Goal: Information Seeking & Learning: Check status

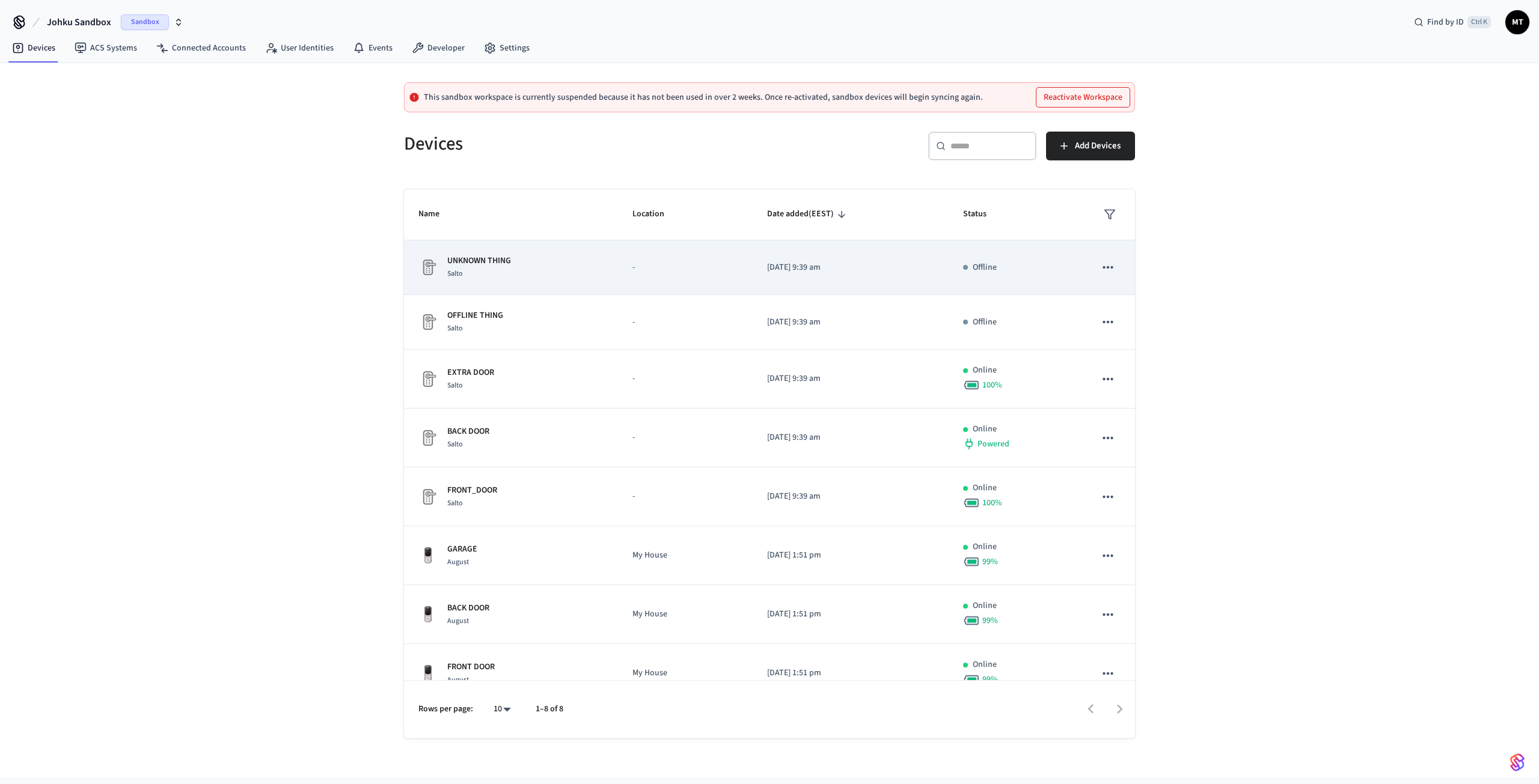
scroll to position [23, 0]
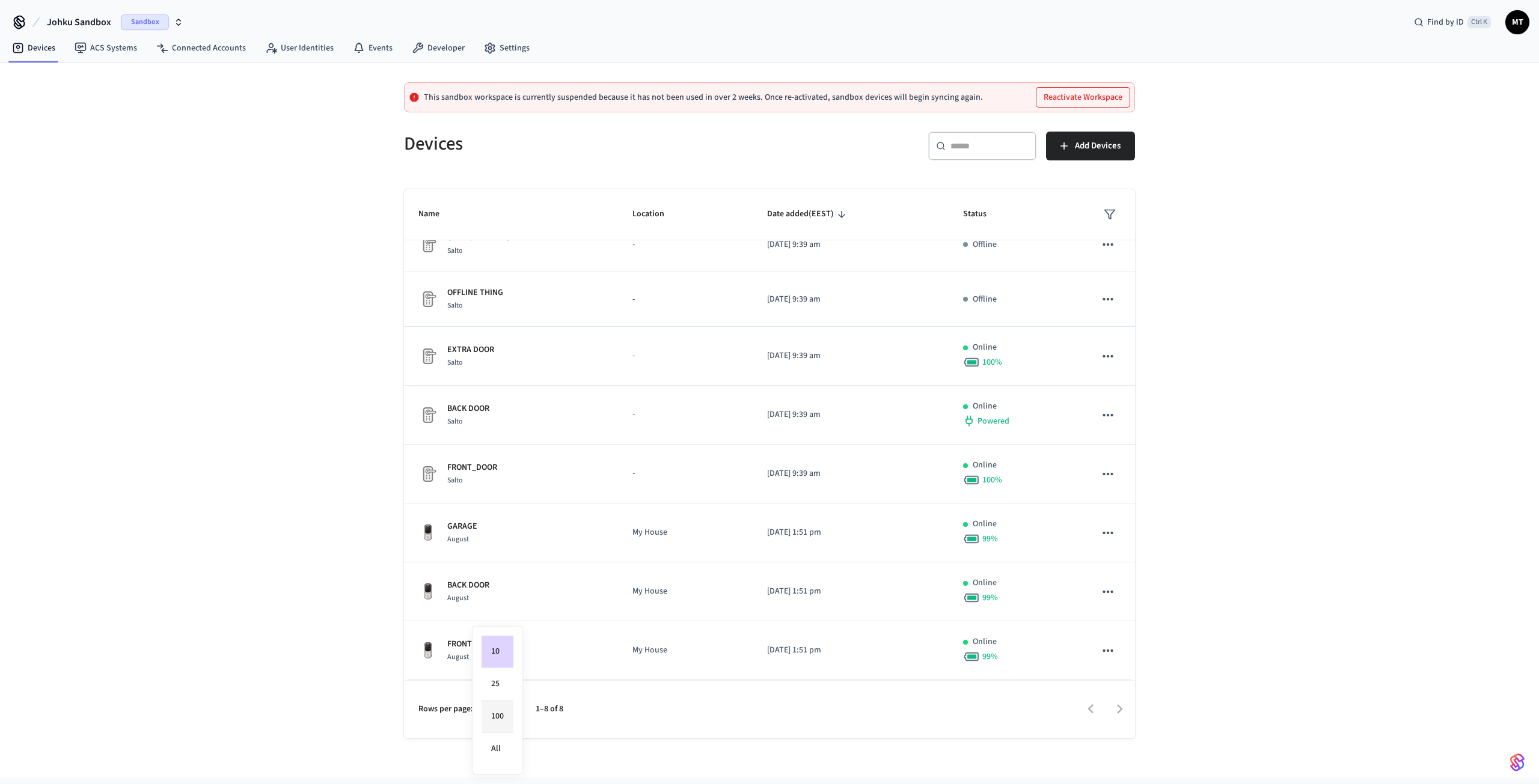
drag, startPoint x: 500, startPoint y: 705, endPoint x: 485, endPoint y: 721, distance: 21.9
click at [487, 723] on body "Johku Sandbox Sandbox Find by ID Ctrl K MT Devices ACS Systems Connected Accoun…" at bounding box center [770, 389] width 1539 height 778
click at [495, 750] on li "All" at bounding box center [497, 749] width 32 height 32
type input "**"
click at [131, 16] on span "Sandbox" at bounding box center [144, 22] width 48 height 16
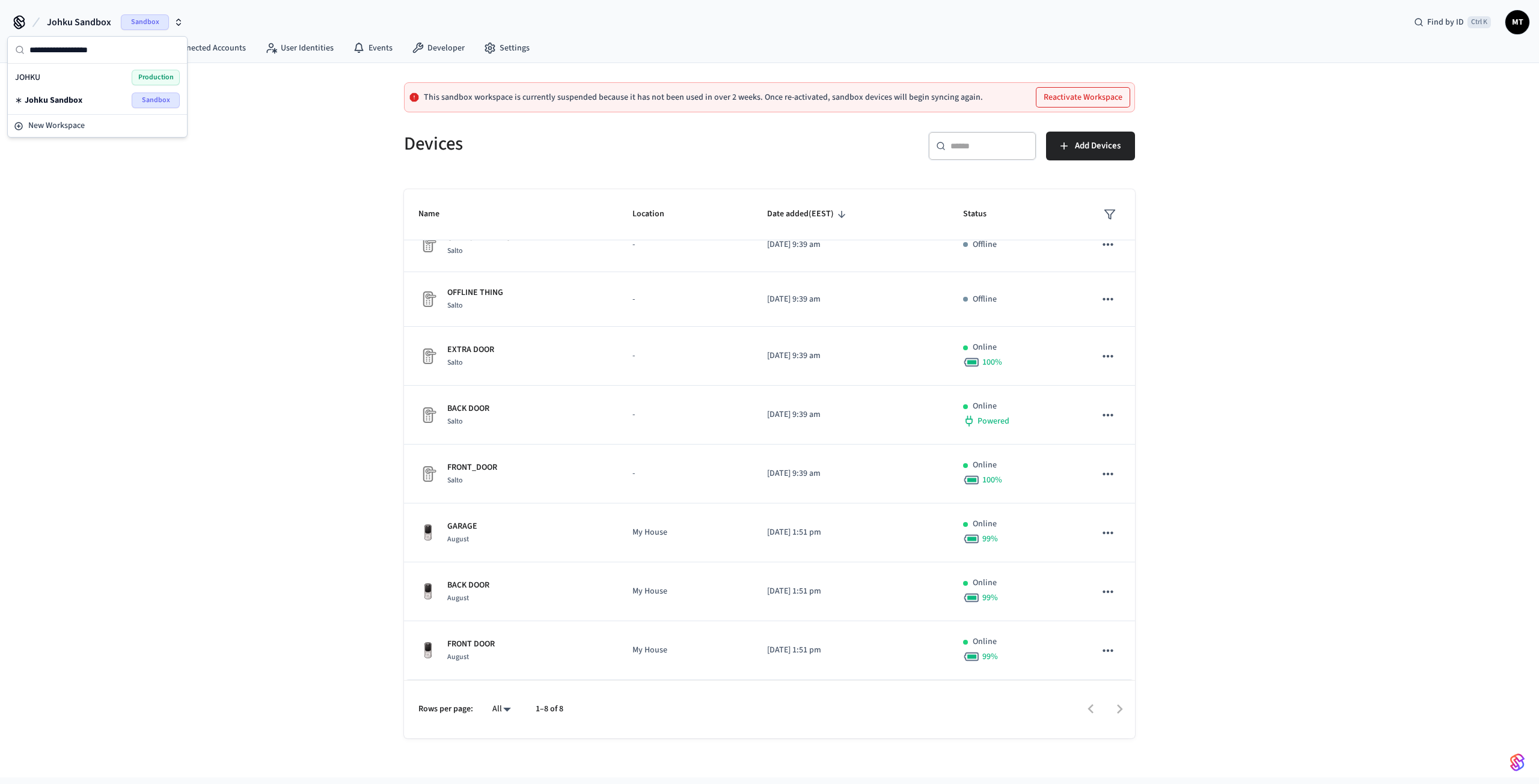
click at [149, 85] on span "Production" at bounding box center [154, 78] width 48 height 16
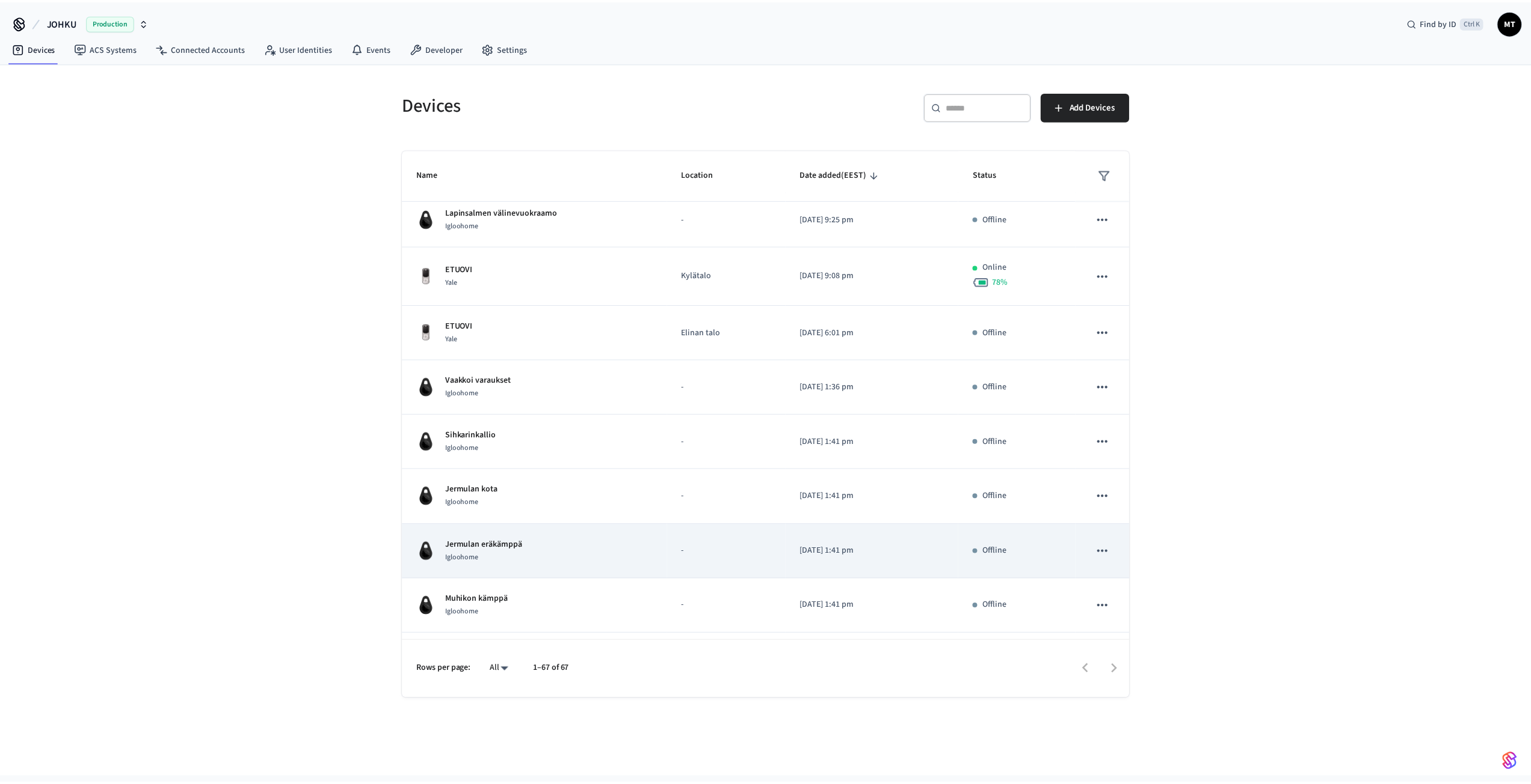
scroll to position [1503, 0]
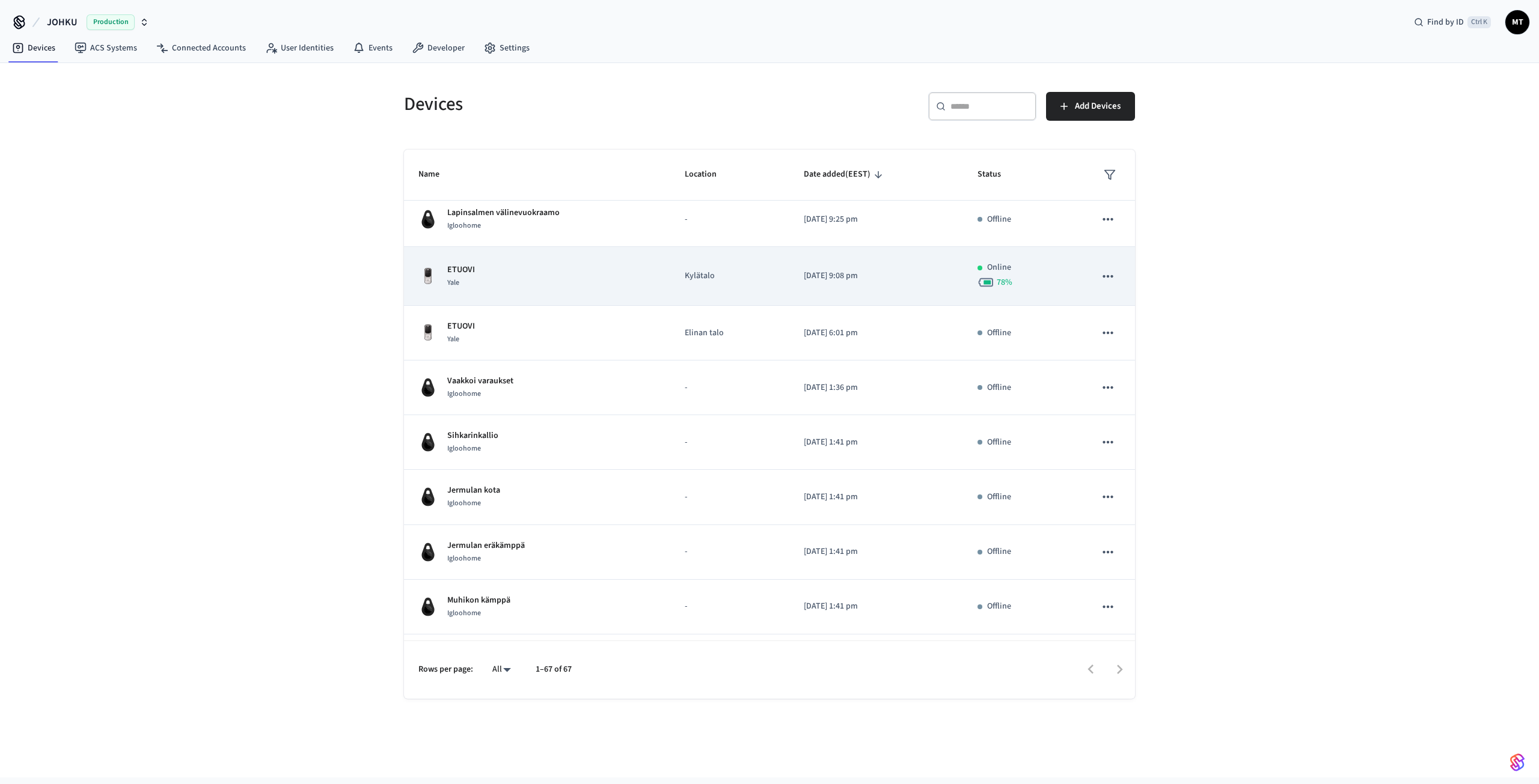
click at [573, 279] on div "ETUOVI Yale" at bounding box center [537, 277] width 237 height 25
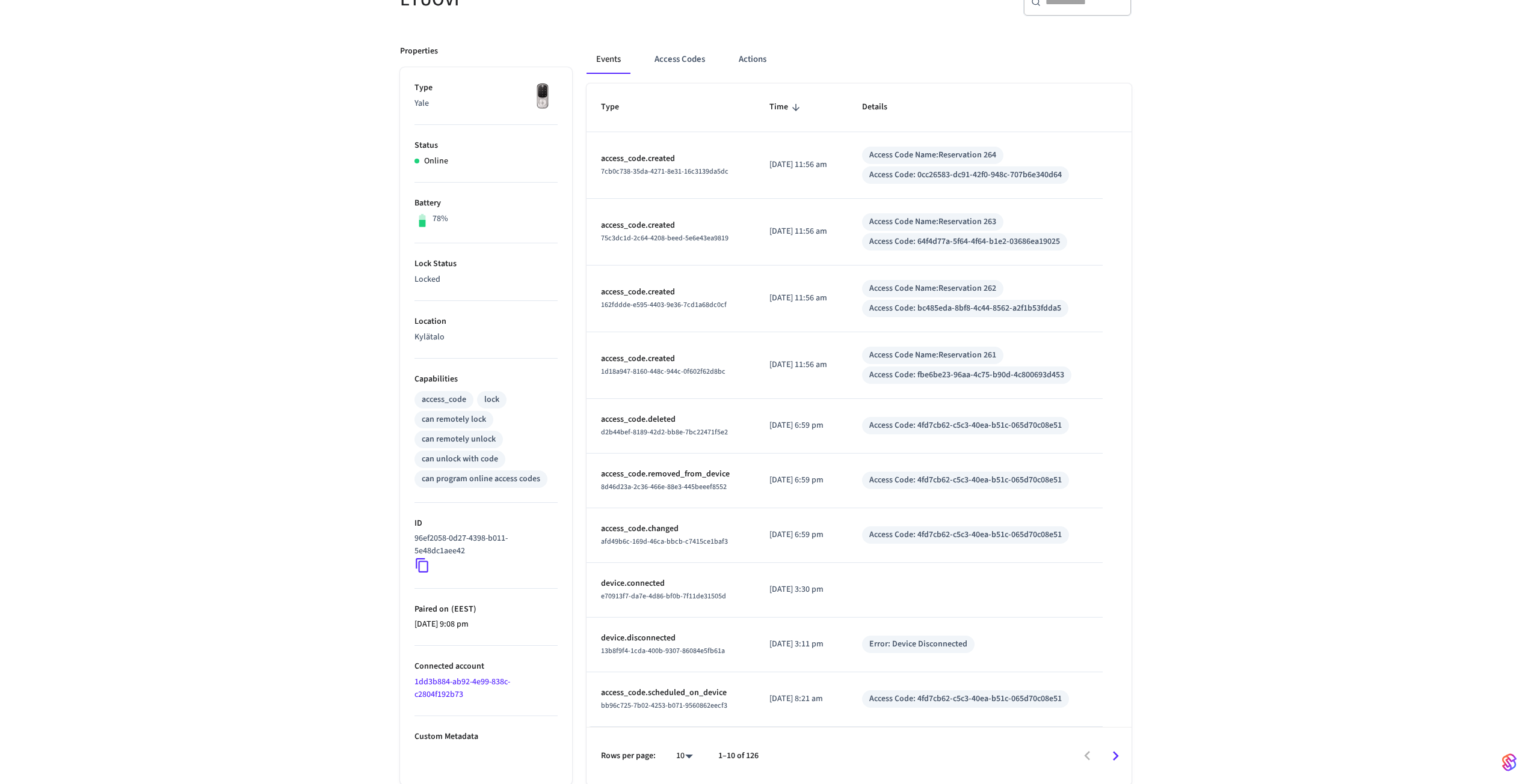
scroll to position [131, 0]
click at [452, 746] on ul "Type Yale Status Online Battery 78% Lock Status Locked Location Kylätalo Capabi…" at bounding box center [485, 425] width 172 height 718
click at [452, 745] on ul "Type Yale Status Online Battery 78% Lock Status Locked Location Kylätalo Capabi…" at bounding box center [485, 425] width 172 height 718
click at [450, 745] on ul "Type Yale Status Online Battery 78% Lock Status Locked Location Kylätalo Capabi…" at bounding box center [485, 425] width 172 height 718
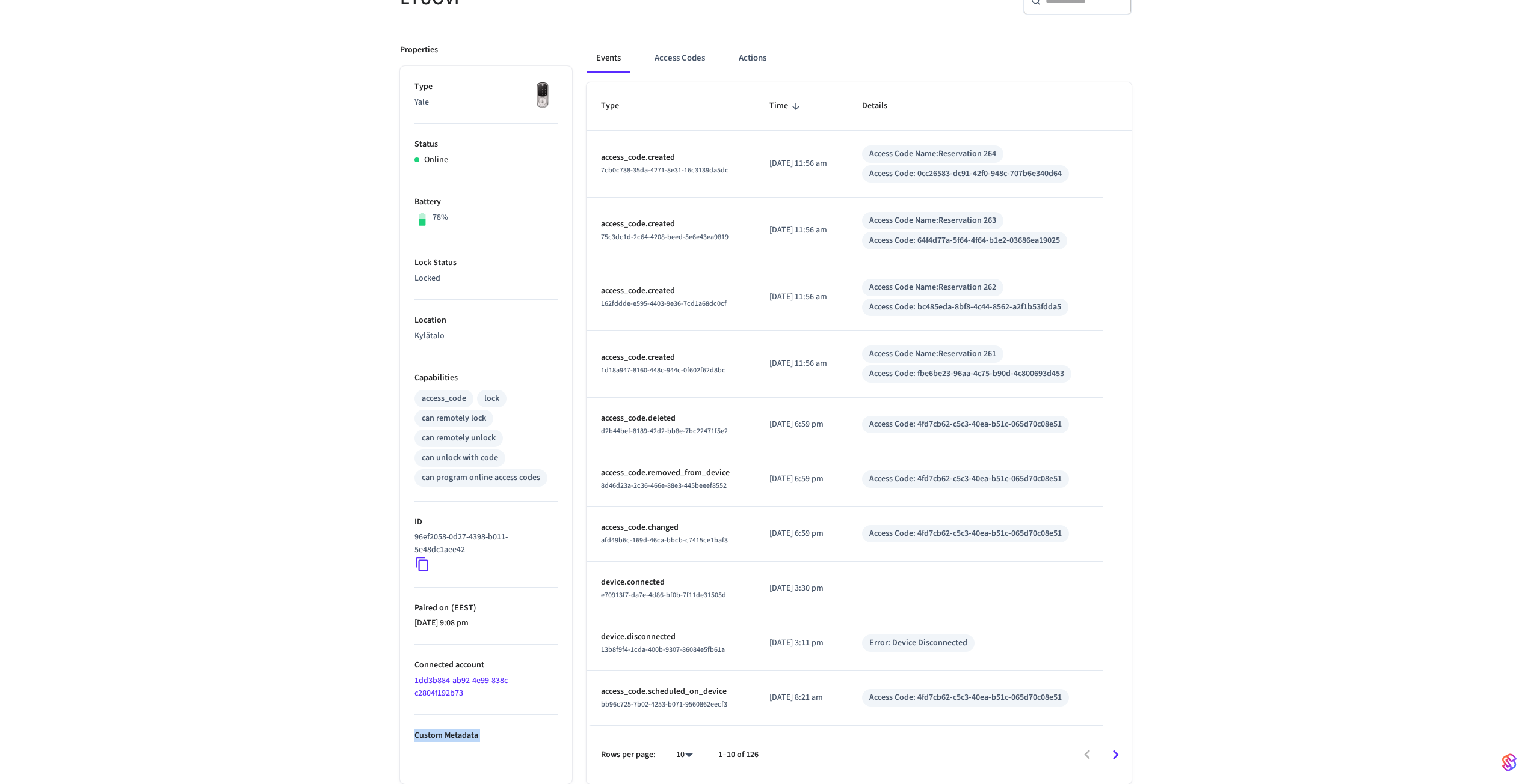
click at [435, 728] on li "Custom Metadata" at bounding box center [485, 729] width 143 height 27
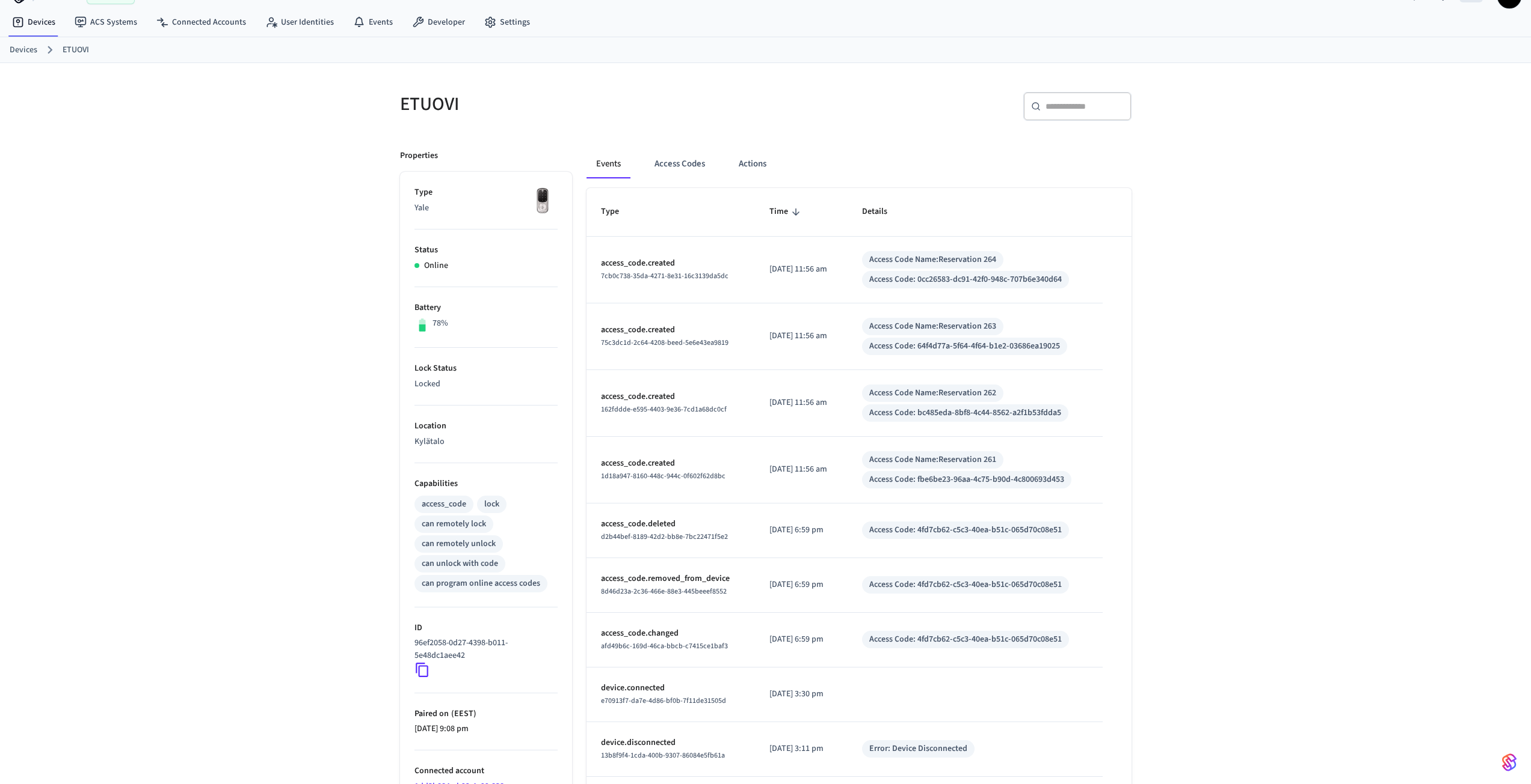
scroll to position [0, 0]
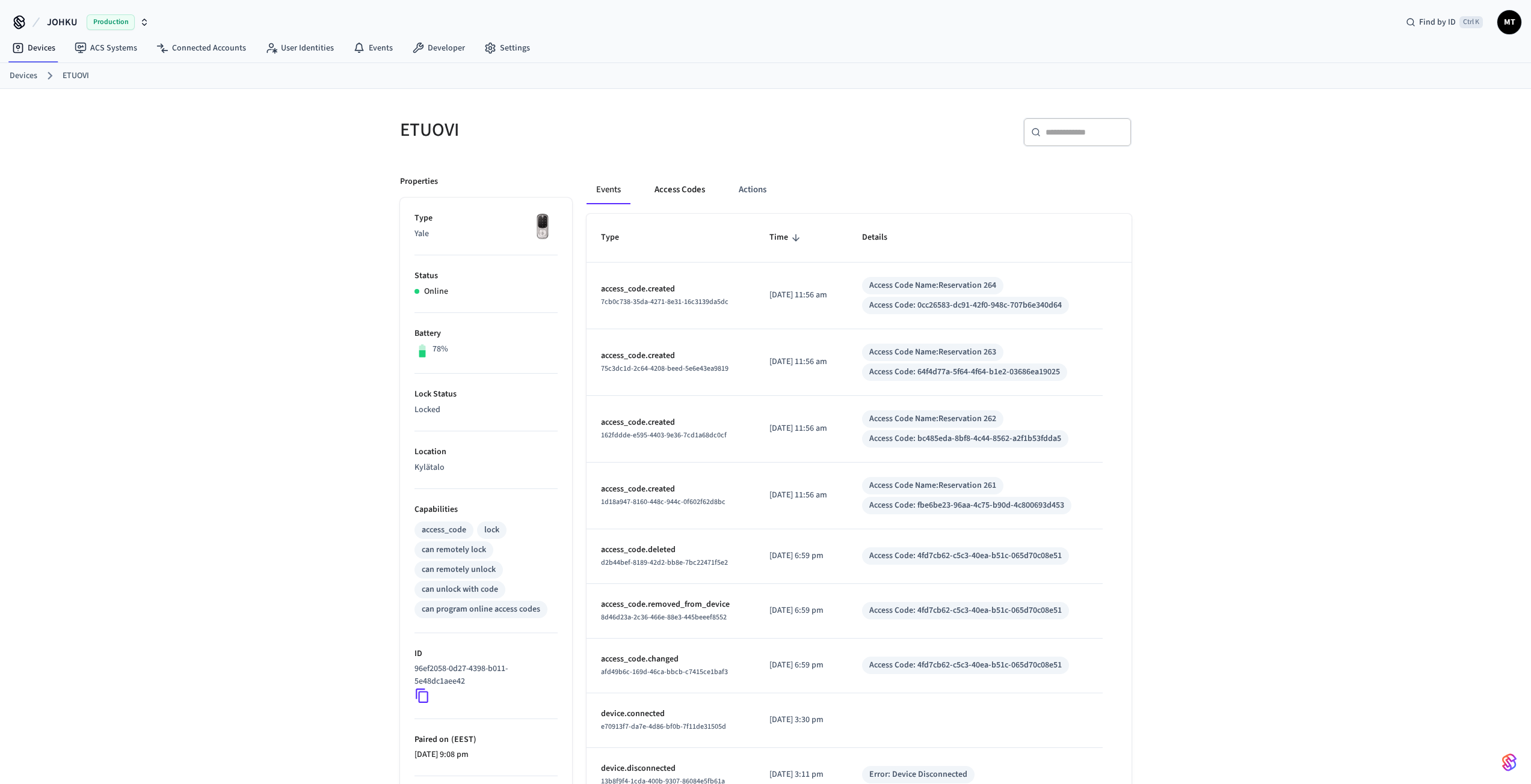
click at [684, 193] on button "Access Codes" at bounding box center [679, 190] width 70 height 29
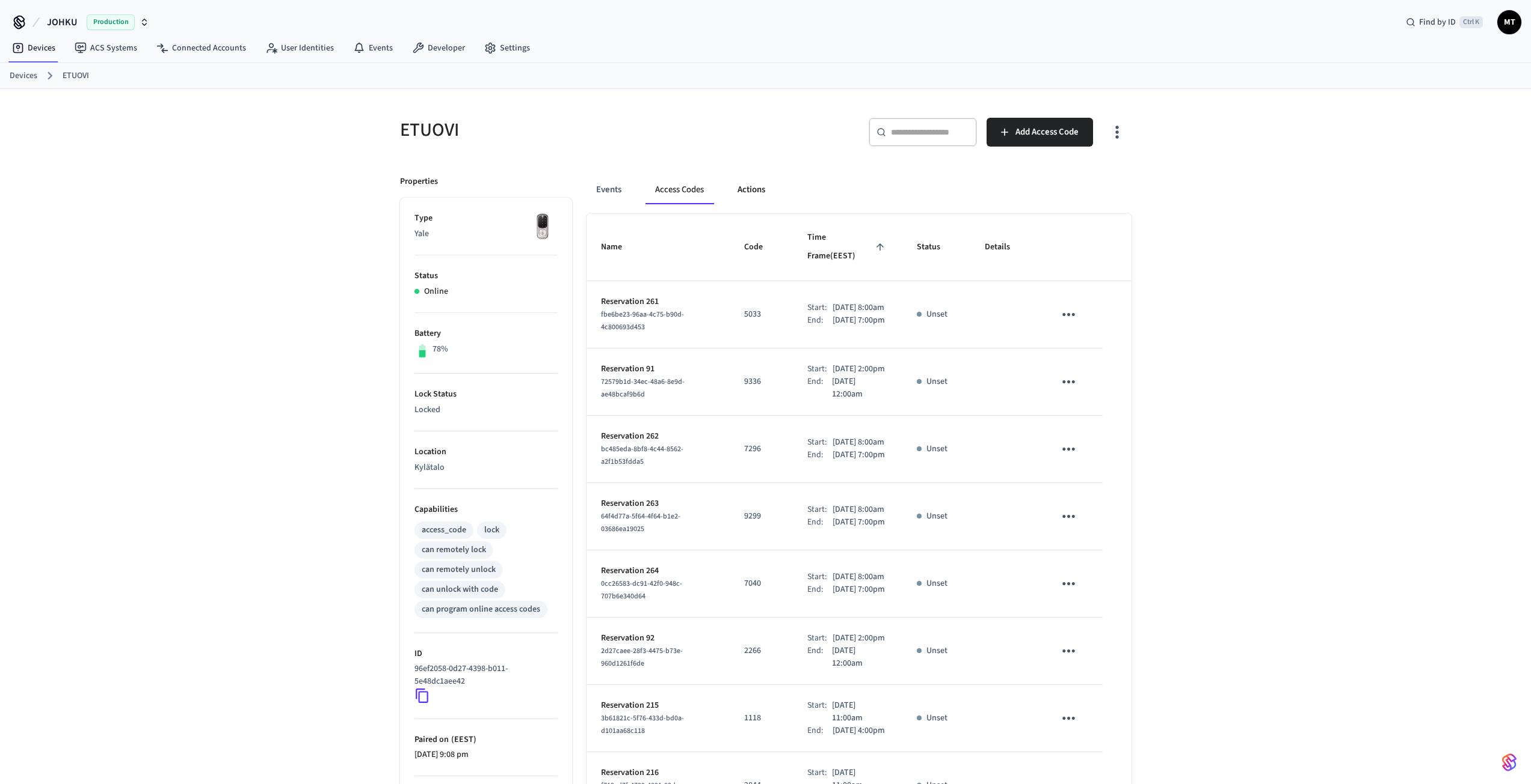
click at [748, 193] on button "Actions" at bounding box center [751, 190] width 47 height 29
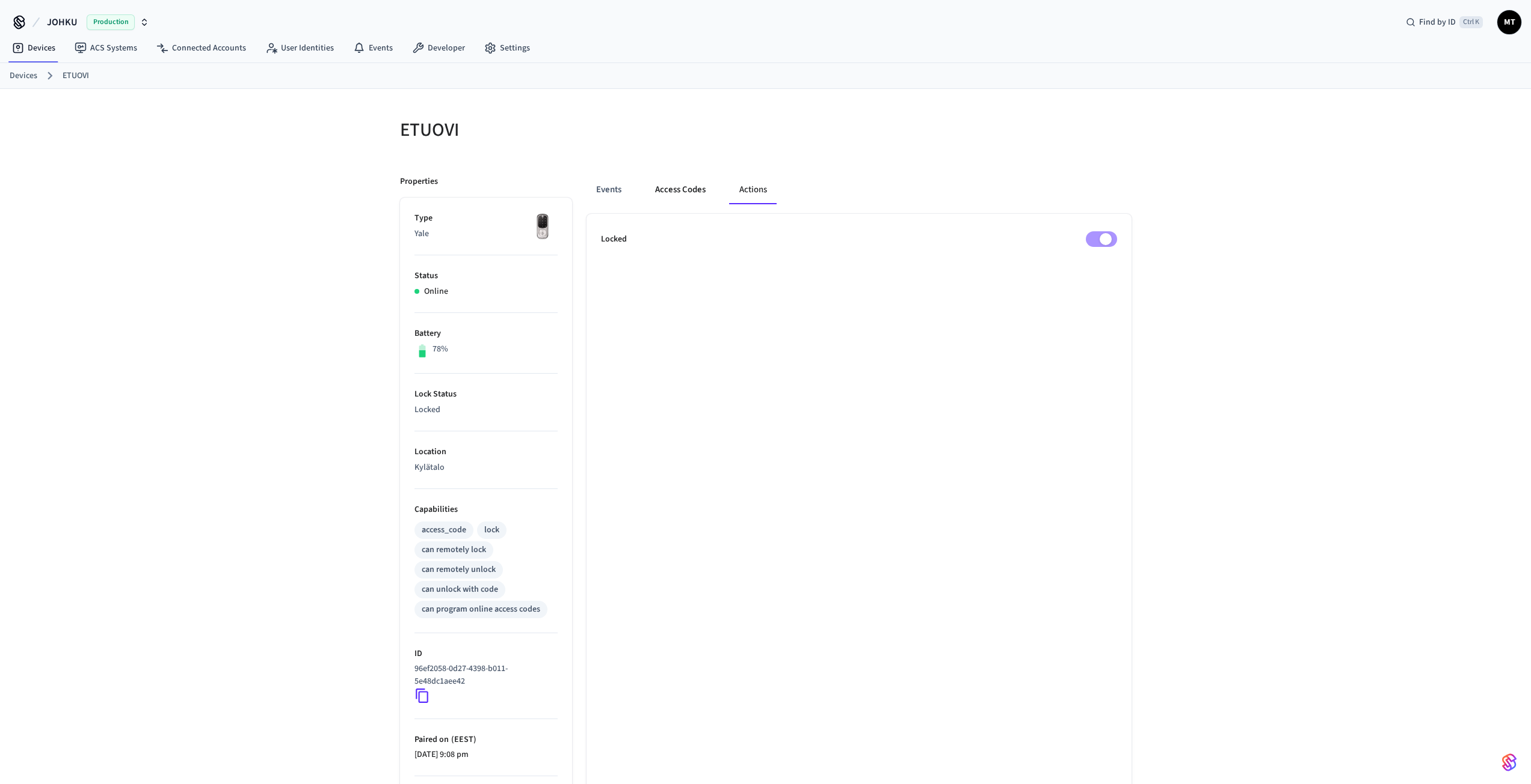
click at [683, 199] on button "Access Codes" at bounding box center [680, 190] width 70 height 29
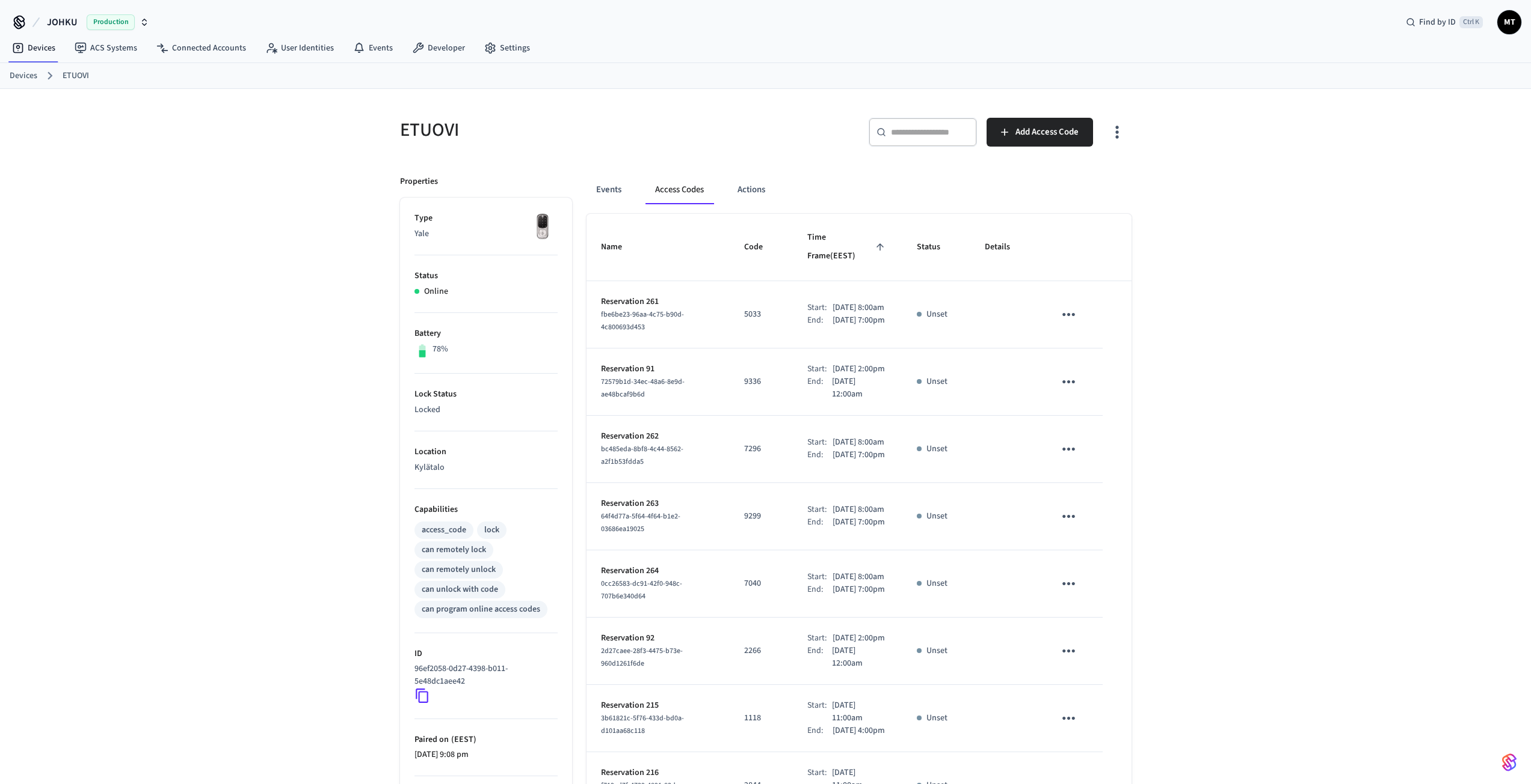
click at [579, 190] on div "Events Access Codes Actions Name Code Time Frame (EEST) Status Details Reservat…" at bounding box center [851, 587] width 559 height 852
click at [615, 186] on button "Events" at bounding box center [609, 190] width 45 height 29
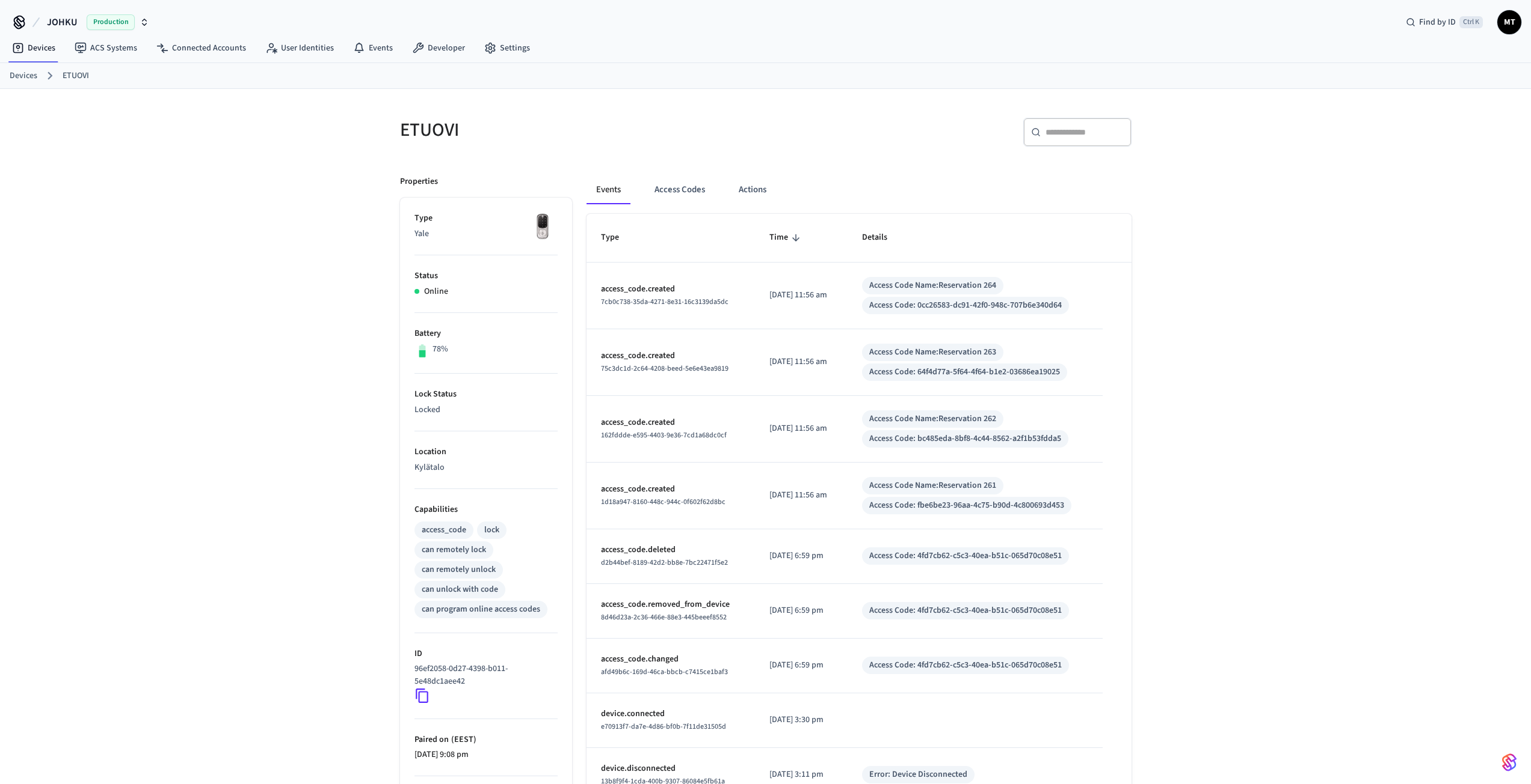
click at [24, 77] on link "Devices" at bounding box center [23, 76] width 27 height 13
